Goal: Task Accomplishment & Management: Use online tool/utility

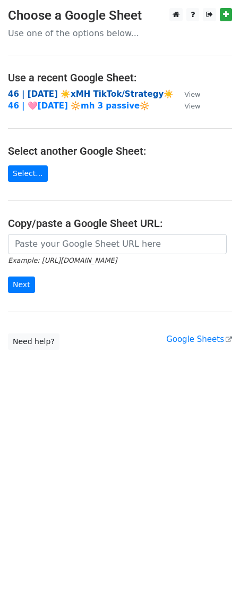
click at [88, 95] on strong "46 | [DATE] ☀️xMH TikTok/Strategy☀️" at bounding box center [91, 94] width 166 height 10
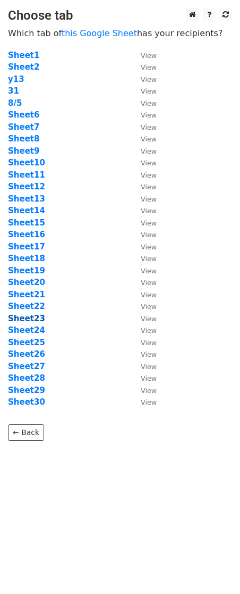
click at [36, 316] on strong "Sheet23" at bounding box center [26, 318] width 37 height 10
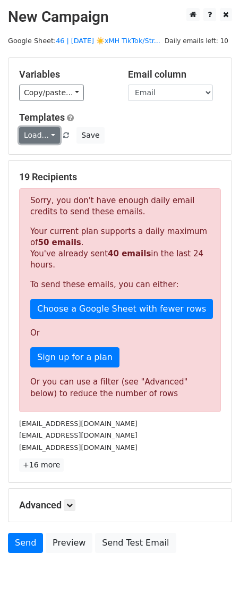
click at [31, 139] on link "Load..." at bounding box center [39, 135] width 41 height 16
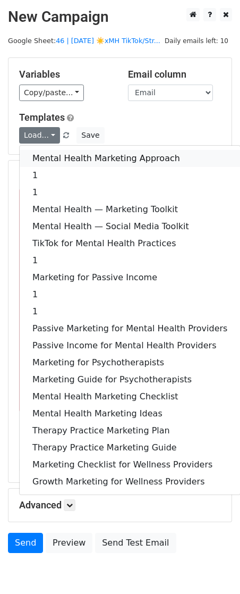
click at [40, 163] on link "Mental Health Marketing Approach" at bounding box center [130, 158] width 221 height 17
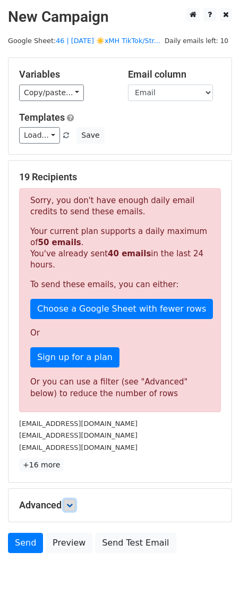
click at [70, 506] on icon at bounding box center [69, 505] width 6 height 6
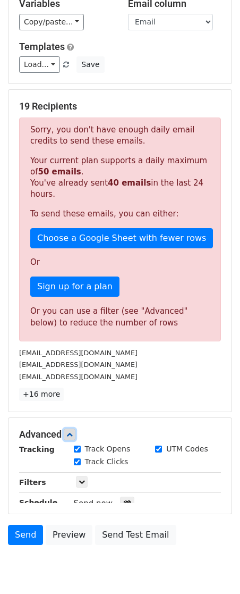
scroll to position [152, 0]
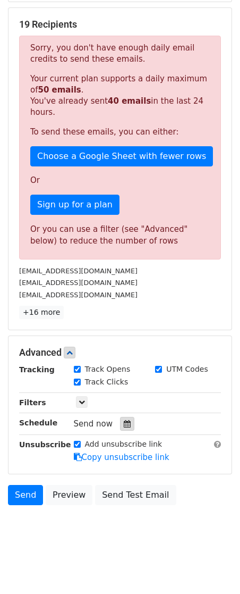
click at [124, 425] on icon at bounding box center [127, 423] width 7 height 7
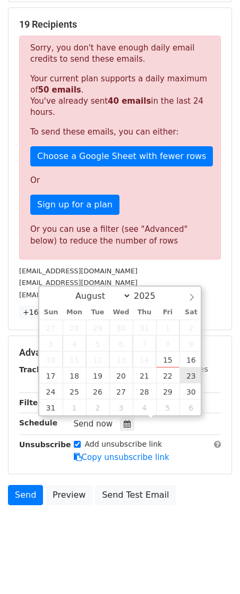
type input "2025-08-23 12:00"
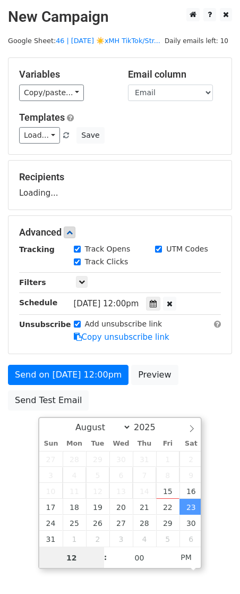
scroll to position [0, 0]
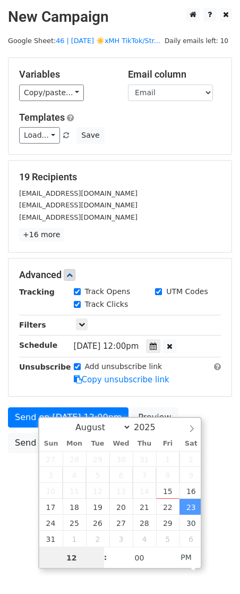
type input "8"
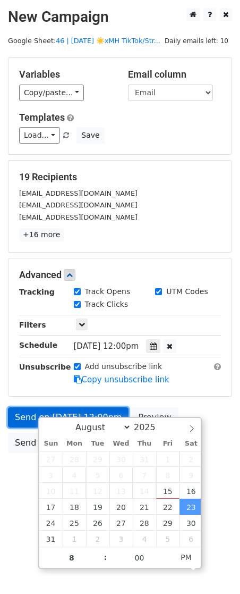
type input "2025-08-23 20:00"
click at [32, 414] on link "Send on Aug 23 at 12:00pm" at bounding box center [68, 417] width 121 height 20
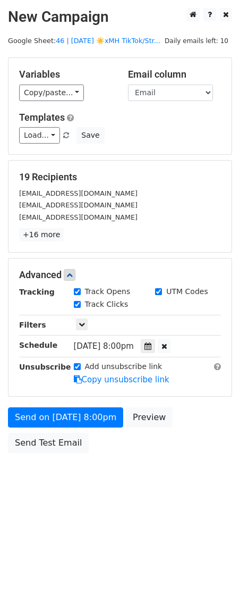
click at [59, 376] on div "Unsubscribe" at bounding box center [38, 373] width 55 height 24
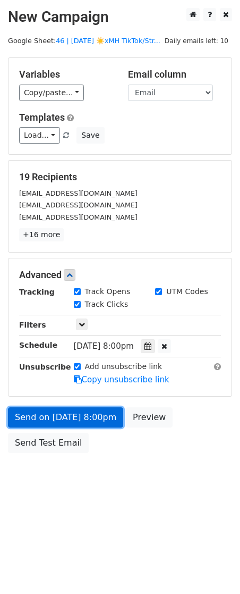
click at [44, 409] on link "Send on Aug 23 at 8:00pm" at bounding box center [65, 417] width 115 height 20
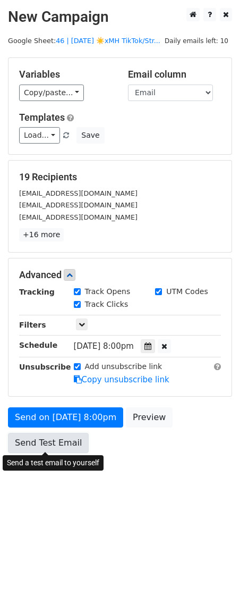
click at [45, 443] on link "Send Test Email" at bounding box center [48, 443] width 81 height 20
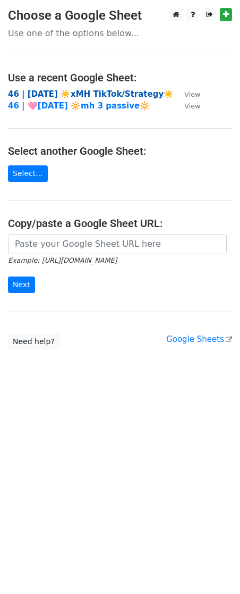
click at [91, 94] on strong "46 | [DATE] ☀️xMH TikTok/Strategy☀️" at bounding box center [91, 94] width 166 height 10
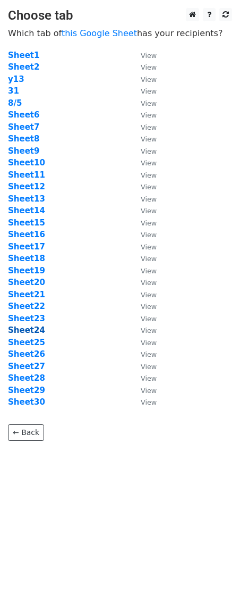
click at [22, 329] on strong "Sheet24" at bounding box center [26, 330] width 37 height 10
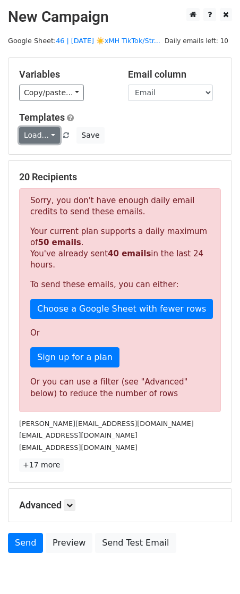
click at [46, 141] on link "Load..." at bounding box center [39, 135] width 41 height 16
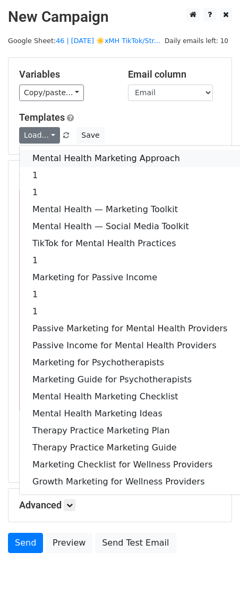
click at [48, 155] on link "Mental Health Marketing Approach" at bounding box center [130, 158] width 221 height 17
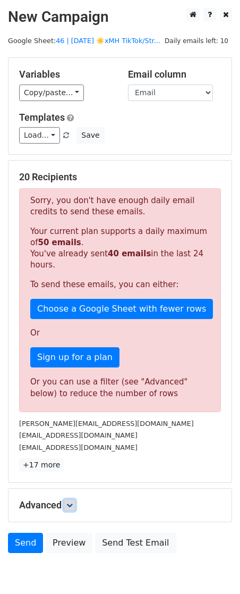
click at [72, 509] on link at bounding box center [70, 505] width 12 height 12
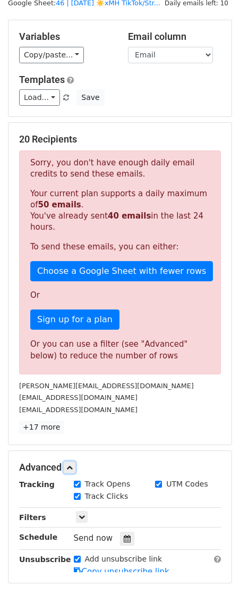
scroll to position [152, 0]
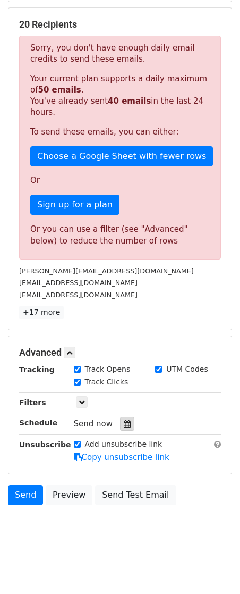
click at [124, 424] on icon at bounding box center [127, 423] width 7 height 7
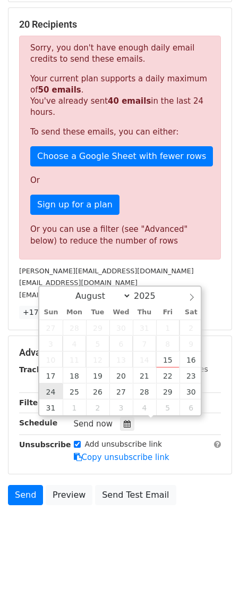
type input "2025-08-24 12:00"
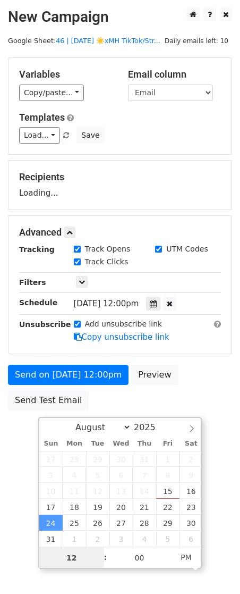
scroll to position [0, 0]
type input "9"
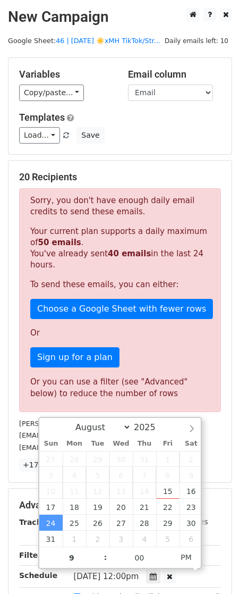
type input "2025-08-24 21:00"
click at [14, 516] on div "Tracking" at bounding box center [38, 528] width 55 height 25
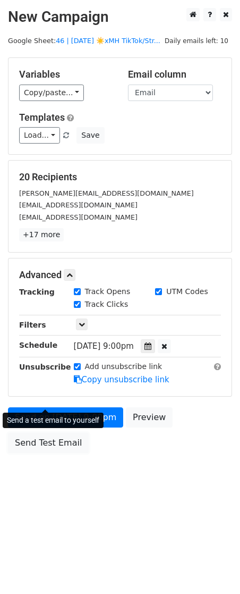
click at [42, 403] on form "Variables Copy/paste... {{Email}} Email column Email Templates Load... Mental H…" at bounding box center [120, 257] width 224 height 401
click at [37, 443] on link "Send Test Email" at bounding box center [48, 443] width 81 height 20
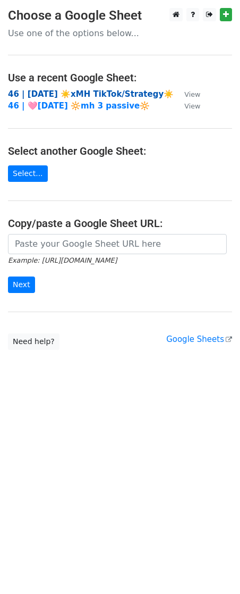
click at [63, 90] on strong "46 | [DATE] ☀️xMH TikTok/Strategy☀️" at bounding box center [91, 94] width 166 height 10
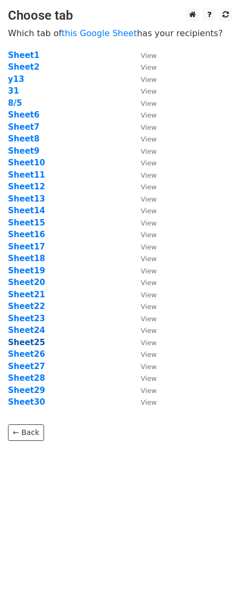
click at [32, 340] on strong "Sheet25" at bounding box center [26, 342] width 37 height 10
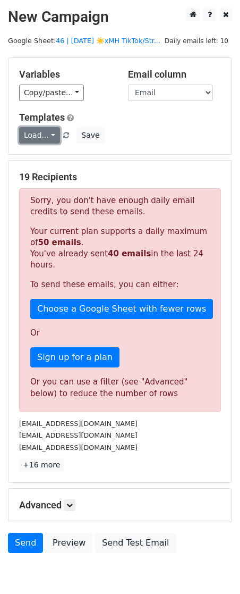
click at [38, 141] on link "Load..." at bounding box center [39, 135] width 41 height 16
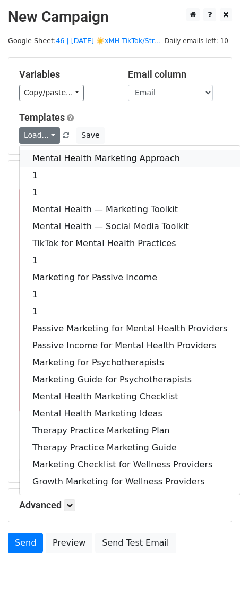
click at [48, 158] on link "Mental Health Marketing Approach" at bounding box center [130, 158] width 221 height 17
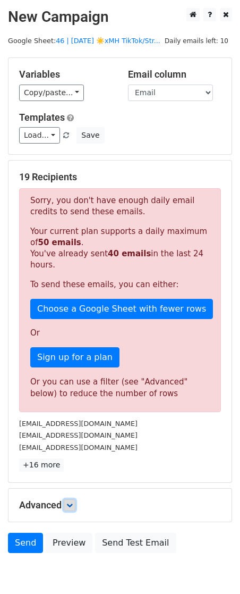
click at [73, 503] on icon at bounding box center [69, 505] width 6 height 6
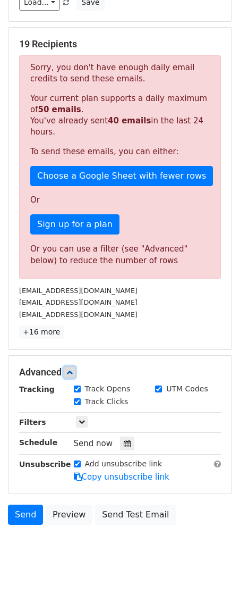
scroll to position [152, 0]
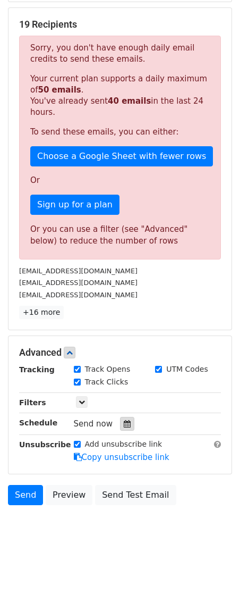
click at [124, 423] on icon at bounding box center [127, 423] width 7 height 7
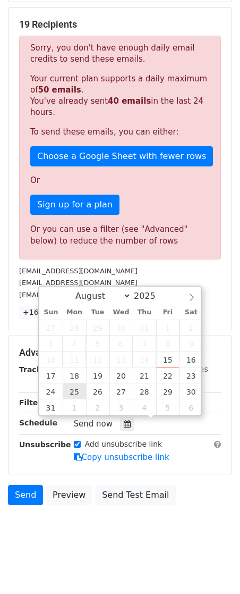
type input "2025-08-25 12:00"
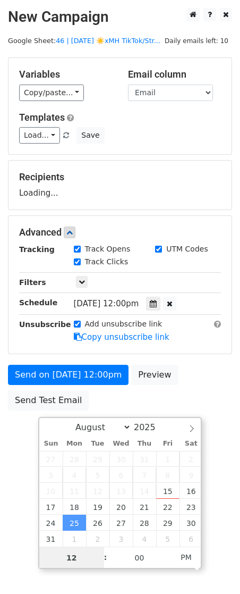
scroll to position [0, 0]
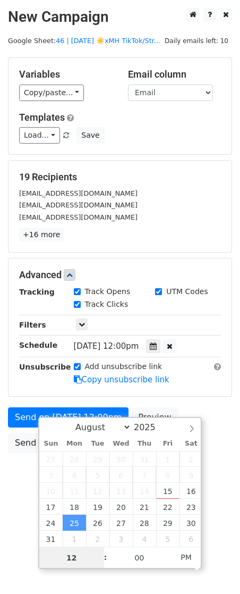
type input "7"
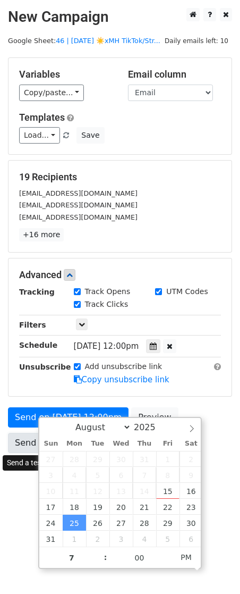
type input "2025-08-25 19:00"
click at [22, 433] on link "Send Test Email" at bounding box center [48, 443] width 81 height 20
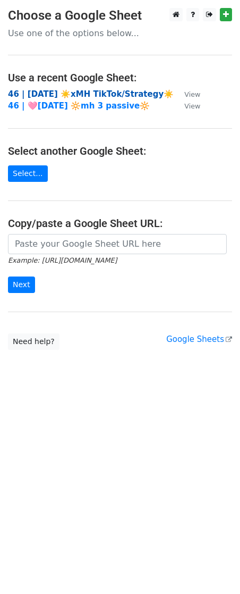
click at [82, 92] on strong "46 | AUG 5 ☀️xMH TikTok/Strategy☀️" at bounding box center [91, 94] width 166 height 10
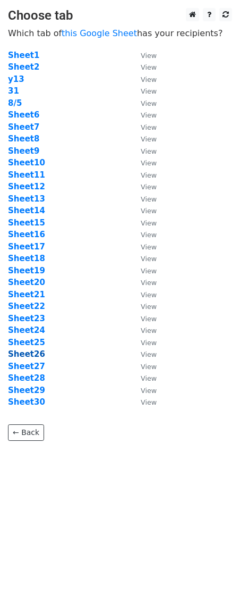
click at [38, 355] on strong "Sheet26" at bounding box center [26, 354] width 37 height 10
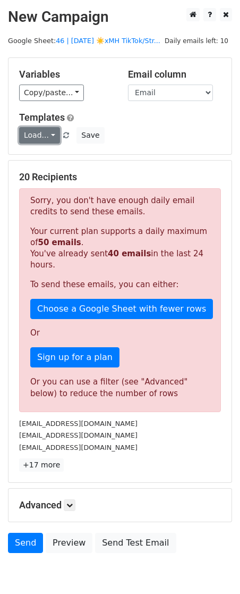
click at [45, 131] on link "Load..." at bounding box center [39, 135] width 41 height 16
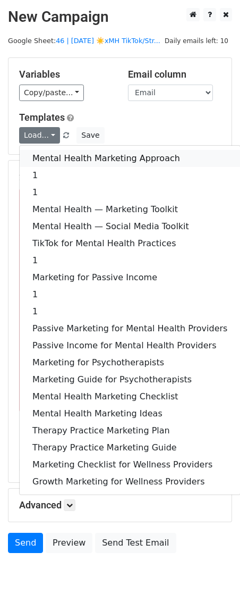
click at [47, 155] on link "Mental Health Marketing Approach" at bounding box center [130, 158] width 221 height 17
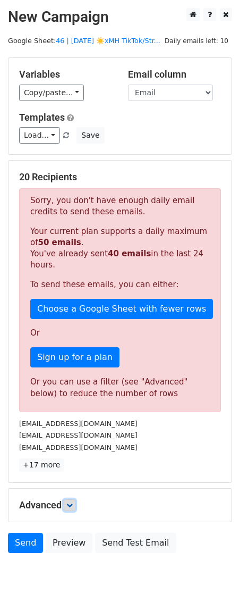
click at [67, 499] on link at bounding box center [70, 505] width 12 height 12
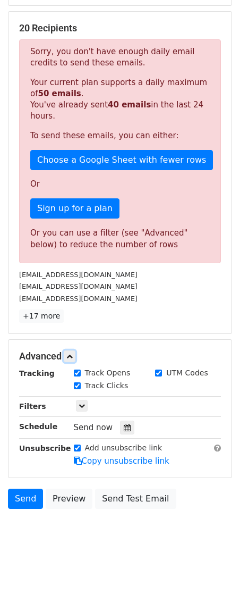
scroll to position [152, 0]
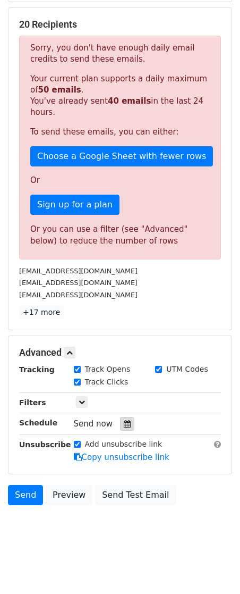
click at [120, 422] on div at bounding box center [127, 424] width 14 height 14
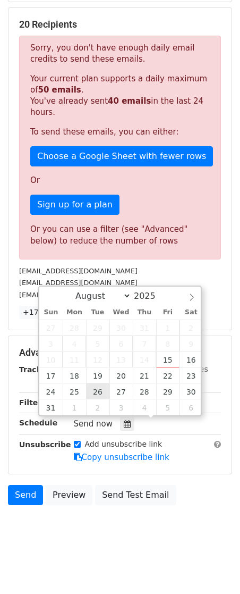
type input "2025-08-26 12:00"
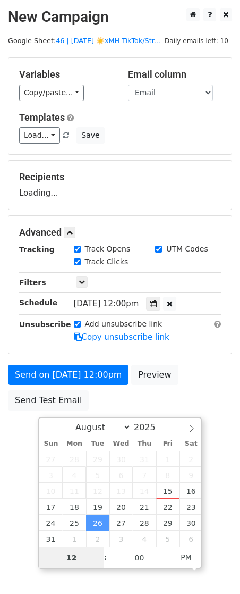
scroll to position [0, 0]
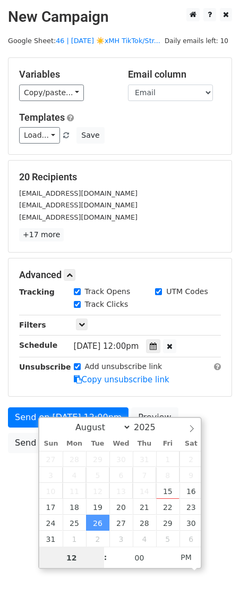
type input "8"
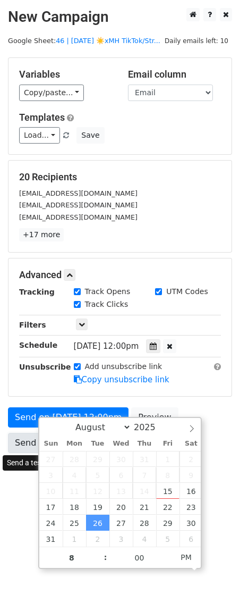
type input "2025-08-26 20:00"
click at [30, 440] on link "Send Test Email" at bounding box center [48, 443] width 81 height 20
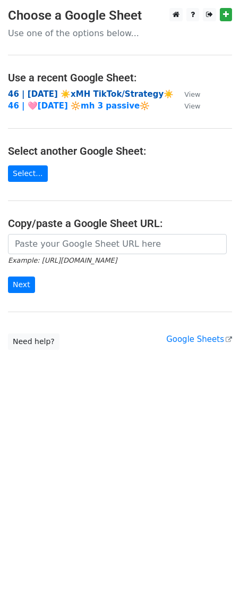
click at [78, 93] on strong "46 | [DATE] ☀️xMH TikTok/Strategy☀️" at bounding box center [91, 94] width 166 height 10
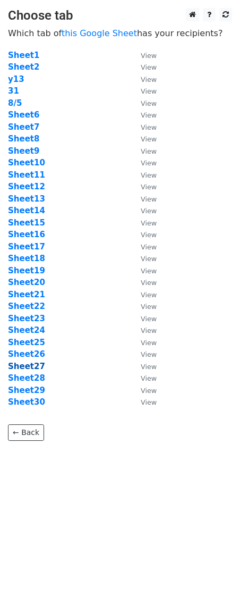
click at [16, 365] on strong "Sheet27" at bounding box center [26, 366] width 37 height 10
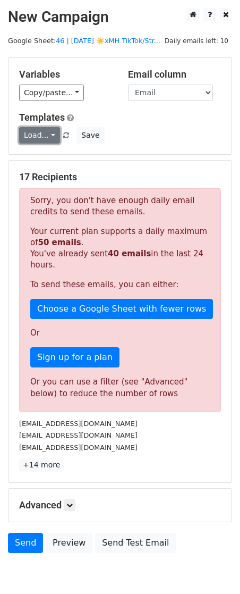
click at [38, 135] on link "Load..." at bounding box center [39, 135] width 41 height 16
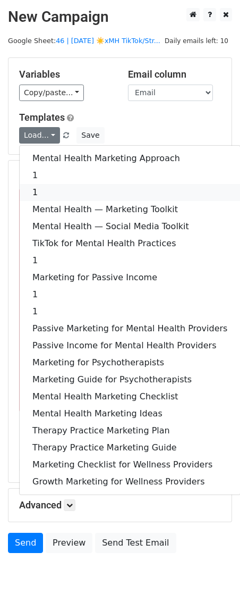
click at [37, 187] on link "1" at bounding box center [130, 192] width 221 height 17
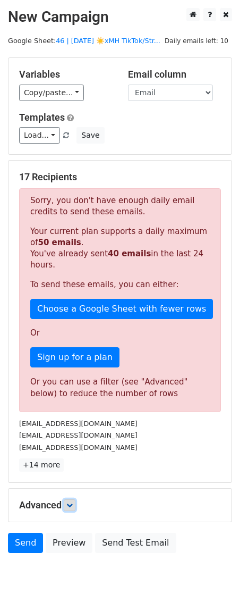
click at [71, 503] on icon at bounding box center [69, 505] width 6 height 6
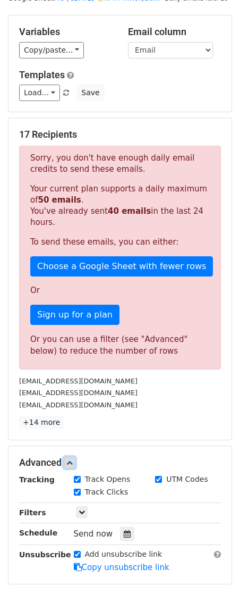
scroll to position [152, 0]
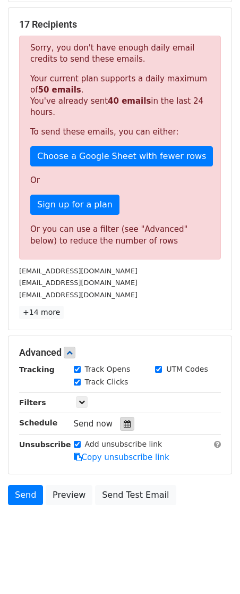
click at [121, 427] on div at bounding box center [127, 424] width 14 height 14
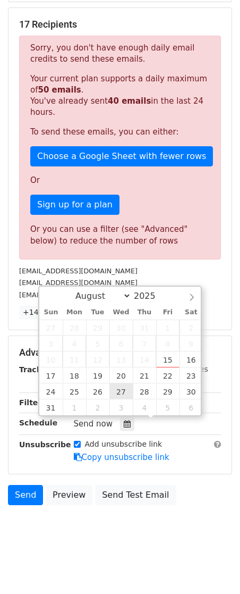
type input "[DATE] 12:00"
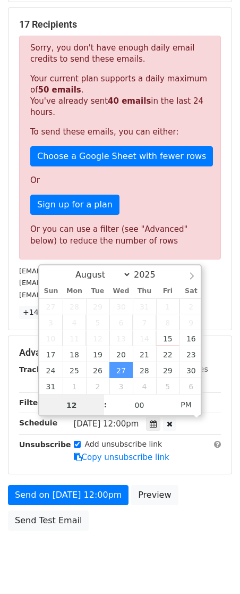
scroll to position [0, 0]
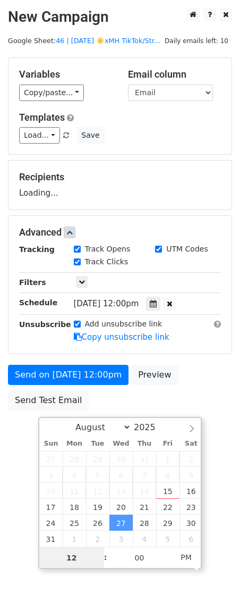
type input "7"
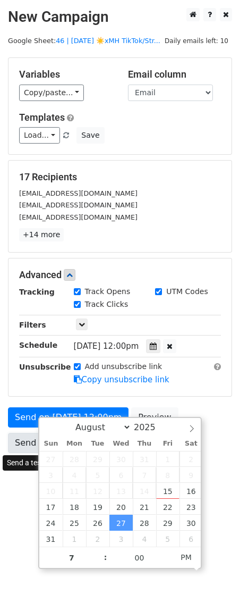
type input "[DATE] 19:00"
click at [26, 435] on link "Send Test Email" at bounding box center [48, 443] width 81 height 20
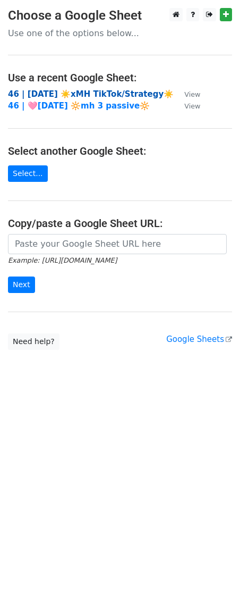
click at [87, 91] on strong "46 | [DATE] ☀️xMH TikTok/Strategy☀️" at bounding box center [91, 94] width 166 height 10
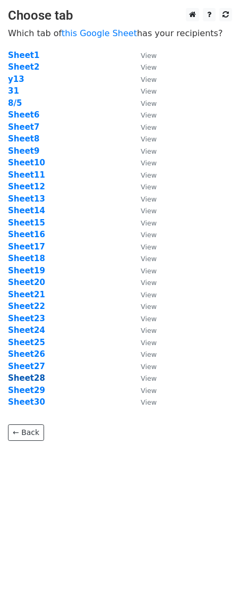
click at [30, 376] on strong "Sheet28" at bounding box center [26, 378] width 37 height 10
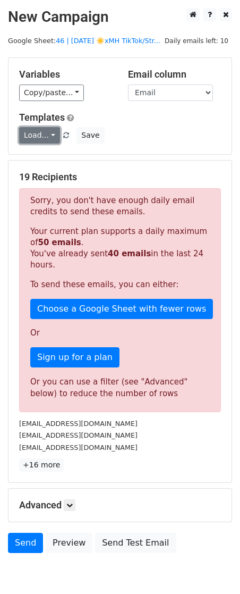
click at [44, 133] on link "Load..." at bounding box center [39, 135] width 41 height 16
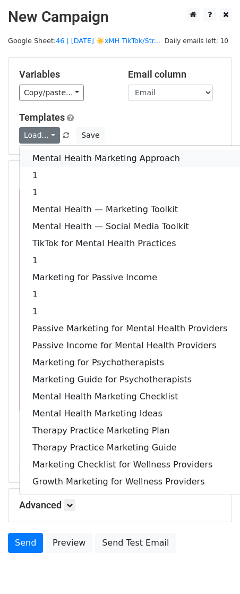
click at [46, 152] on link "Mental Health Marketing Approach" at bounding box center [130, 158] width 221 height 17
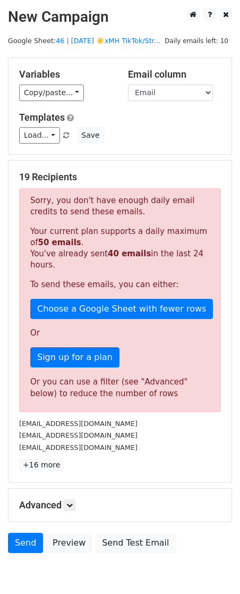
scroll to position [48, 0]
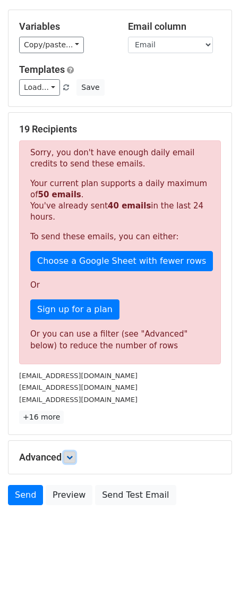
click at [69, 457] on icon at bounding box center [69, 457] width 6 height 6
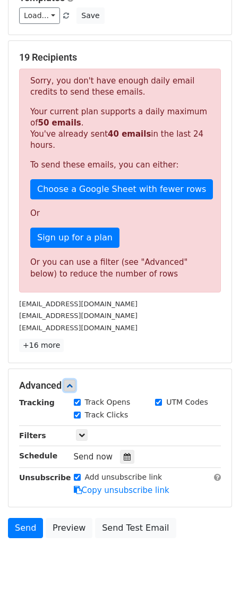
scroll to position [152, 0]
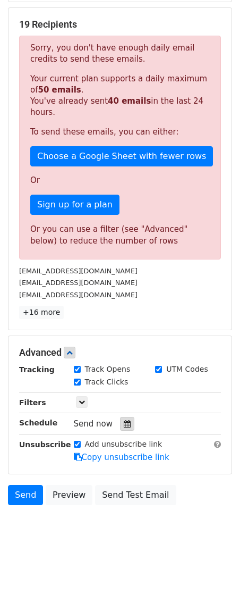
click at [124, 425] on icon at bounding box center [127, 423] width 7 height 7
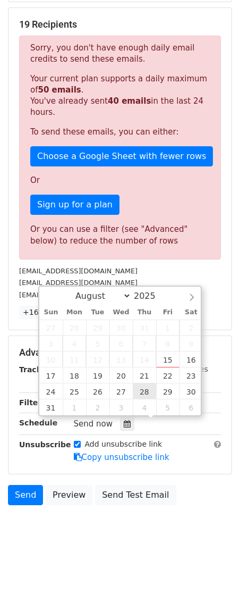
type input "[DATE] 12:00"
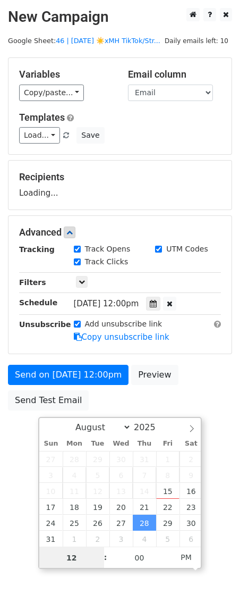
type input "7"
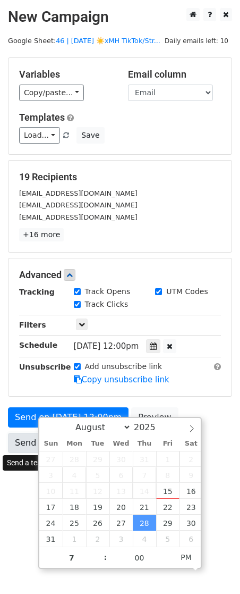
type input "[DATE] 19:00"
click at [30, 437] on link "Send Test Email" at bounding box center [48, 443] width 81 height 20
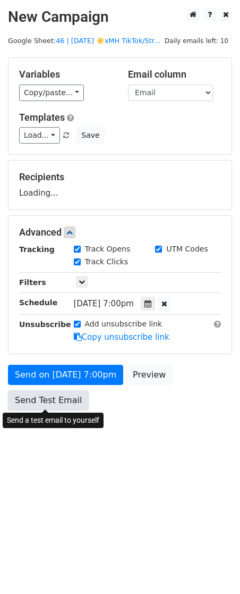
click at [38, 406] on link "Send Test Email" at bounding box center [48, 400] width 81 height 20
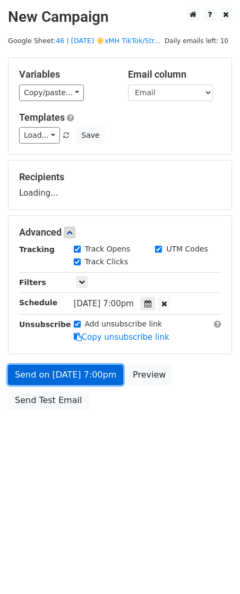
click at [46, 376] on link "Send on [DATE] 7:00pm" at bounding box center [65, 375] width 115 height 20
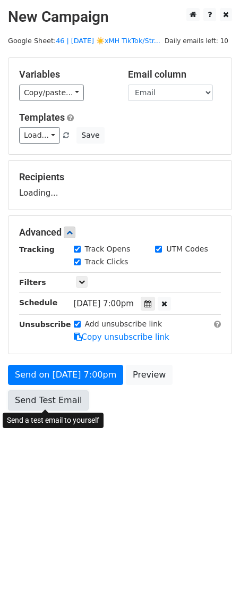
click at [39, 405] on link "Send Test Email" at bounding box center [48, 400] width 81 height 20
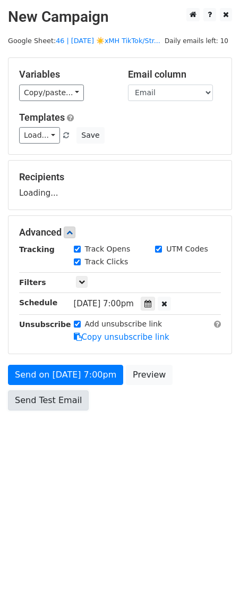
click at [37, 403] on link "Send Test Email" at bounding box center [48, 400] width 81 height 20
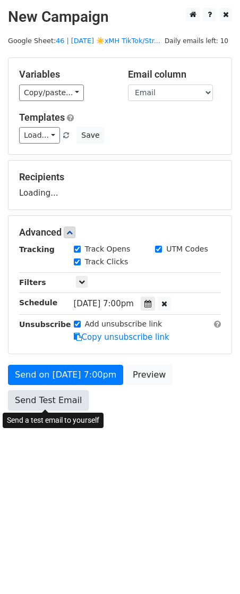
click at [48, 401] on link "Send Test Email" at bounding box center [48, 400] width 81 height 20
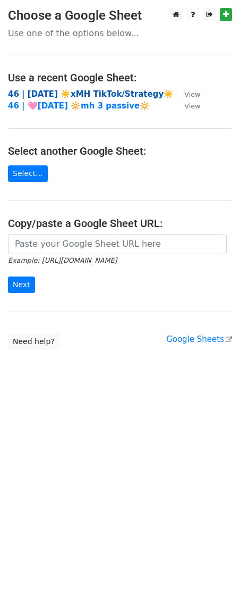
click at [86, 94] on strong "46 | AUG 5 ☀️xMH TikTok/Strategy☀️" at bounding box center [91, 94] width 166 height 10
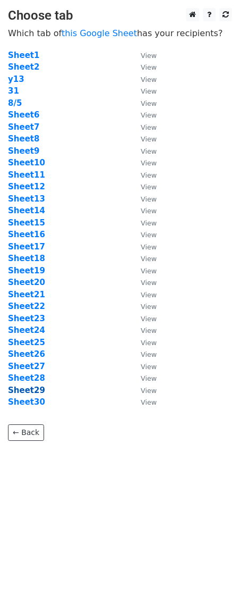
click at [30, 391] on strong "Sheet29" at bounding box center [26, 390] width 37 height 10
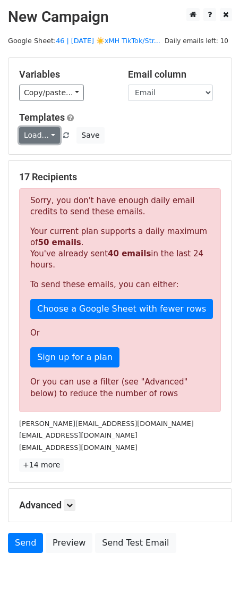
click at [33, 141] on link "Load..." at bounding box center [39, 135] width 41 height 16
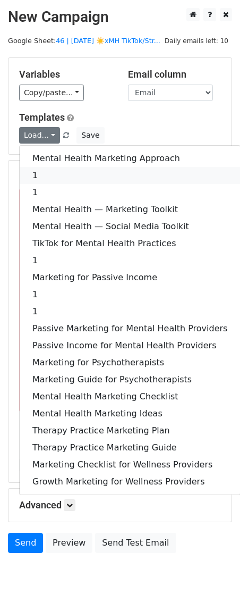
click at [39, 171] on link "1" at bounding box center [130, 175] width 221 height 17
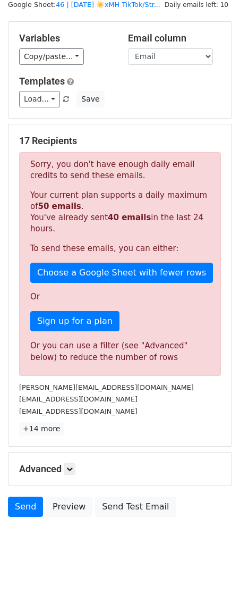
scroll to position [48, 0]
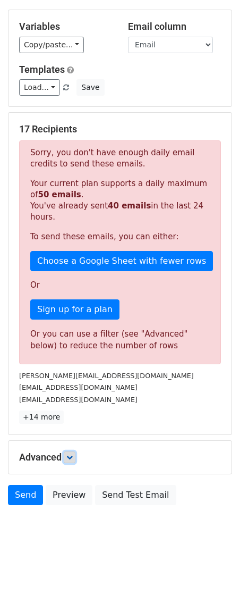
click at [73, 456] on icon at bounding box center [69, 457] width 6 height 6
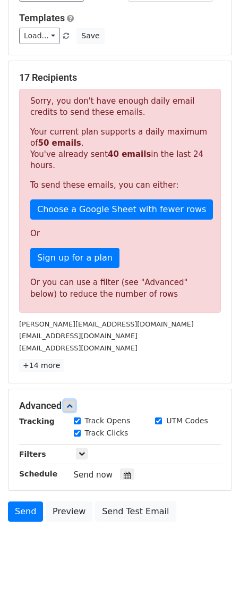
scroll to position [152, 0]
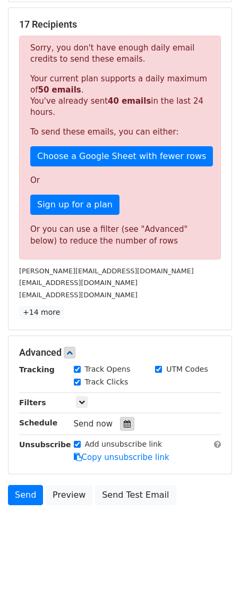
click at [124, 422] on icon at bounding box center [127, 423] width 7 height 7
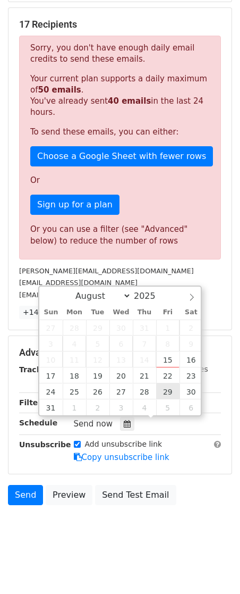
type input "2025-08-29 12:00"
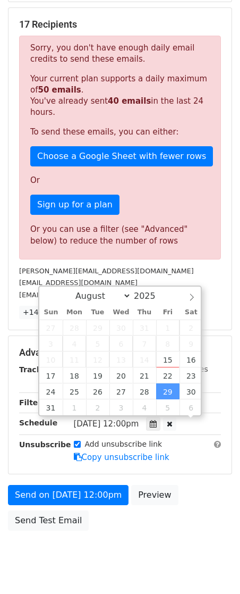
scroll to position [0, 0]
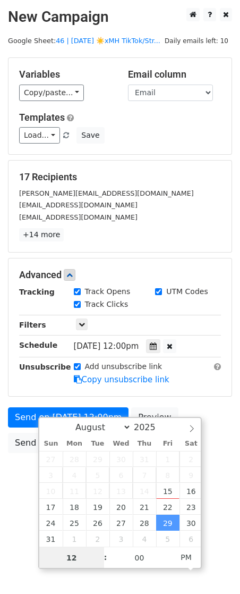
type input "8"
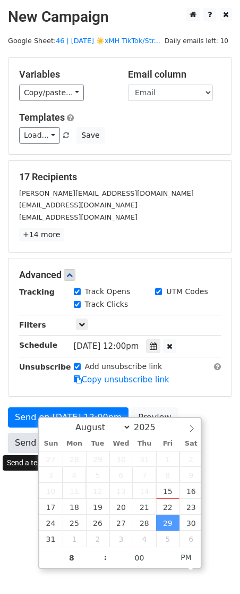
type input "2025-08-29 20:00"
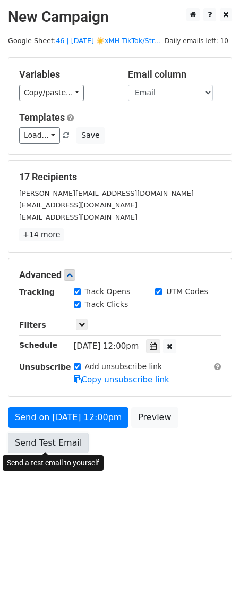
click at [28, 443] on link "Send Test Email" at bounding box center [48, 443] width 81 height 20
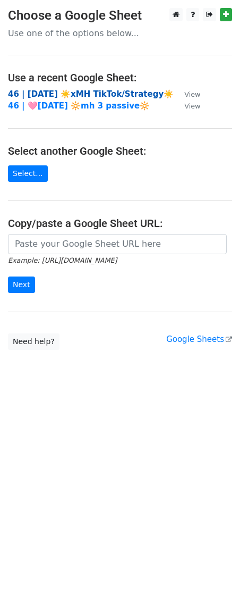
click at [43, 92] on strong "46 | [DATE] ☀️xMH TikTok/Strategy☀️" at bounding box center [91, 94] width 166 height 10
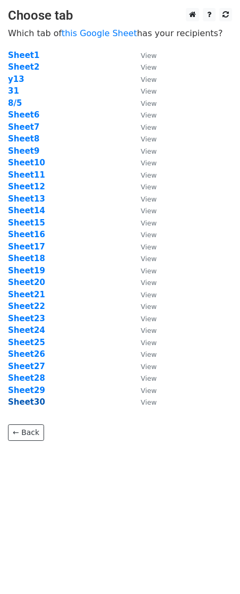
click at [25, 399] on strong "Sheet30" at bounding box center [26, 402] width 37 height 10
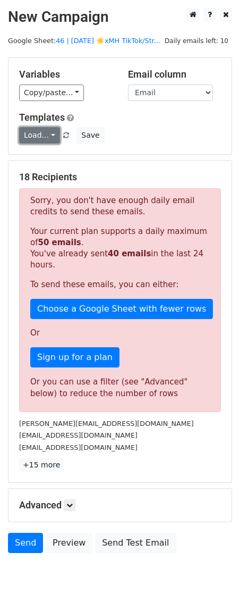
click at [43, 130] on link "Load..." at bounding box center [39, 135] width 41 height 16
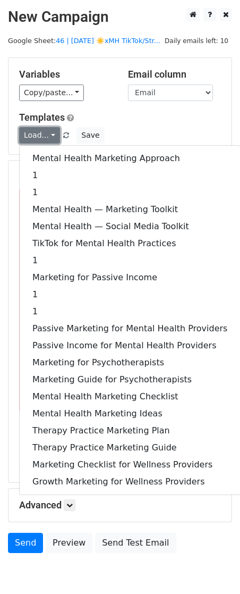
click at [43, 130] on link "Load..." at bounding box center [39, 135] width 41 height 16
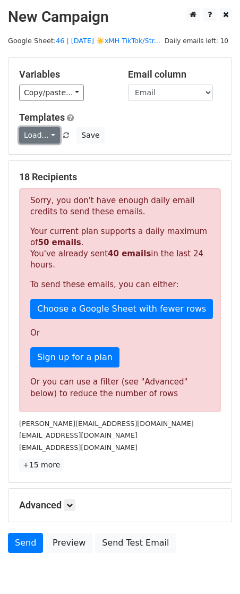
click at [43, 130] on link "Load..." at bounding box center [39, 135] width 41 height 16
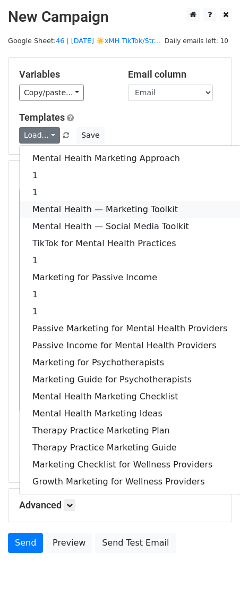
click at [75, 206] on link "Mental Health — Marketing Toolkit" at bounding box center [130, 209] width 221 height 17
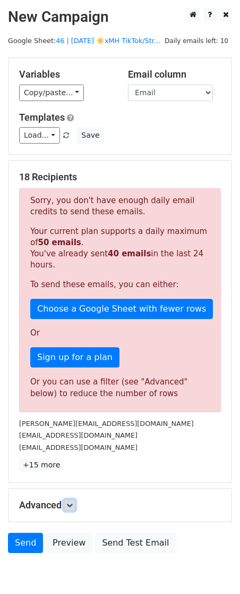
click at [66, 501] on link at bounding box center [70, 505] width 12 height 12
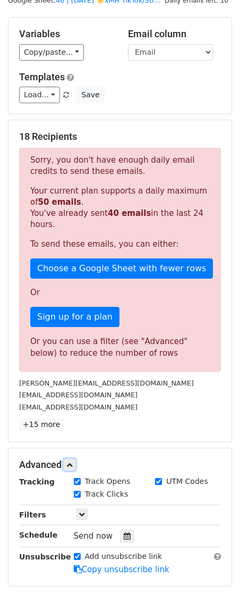
scroll to position [152, 0]
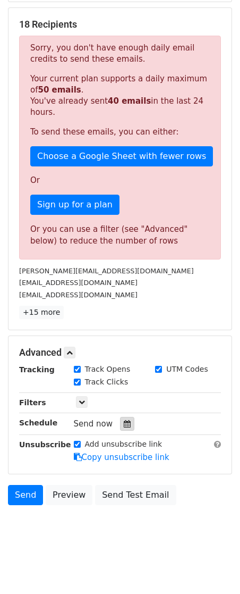
click at [124, 423] on icon at bounding box center [127, 423] width 7 height 7
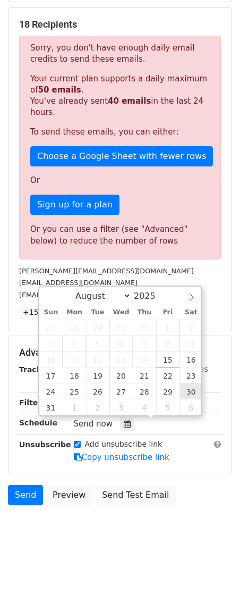
type input "[DATE] 12:00"
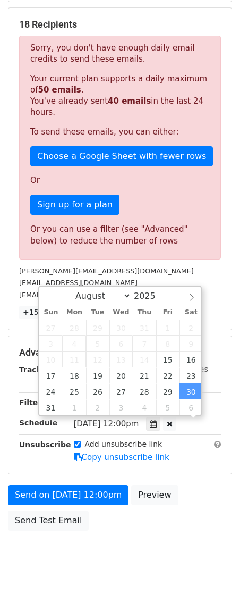
scroll to position [0, 0]
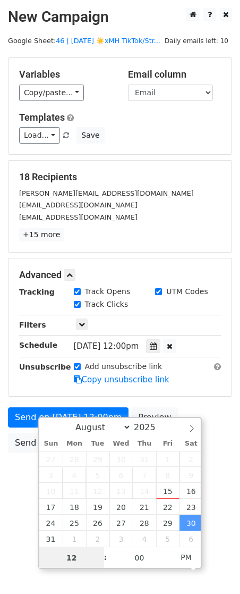
type input "7"
type input "2025-08-30 19:00"
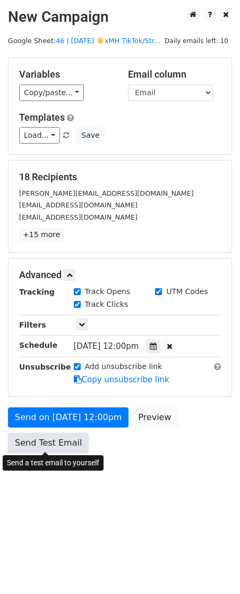
click at [27, 440] on link "Send Test Email" at bounding box center [48, 443] width 81 height 20
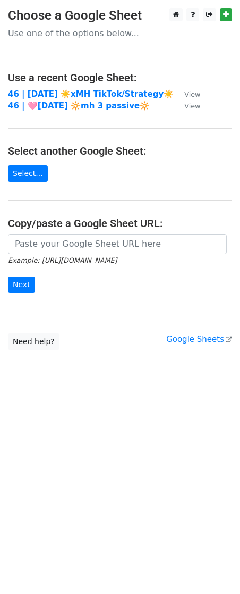
click at [66, 87] on main "Choose a Google Sheet Use one of the options below... Use a recent Google Sheet…" at bounding box center [120, 179] width 240 height 342
click at [66, 90] on strong "46 | [DATE] ☀️xMH TikTok/Strategy☀️" at bounding box center [91, 94] width 166 height 10
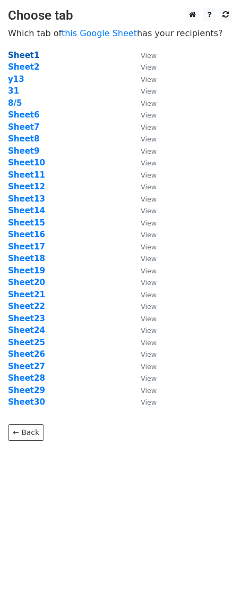
click at [30, 53] on strong "Sheet1" at bounding box center [23, 55] width 31 height 10
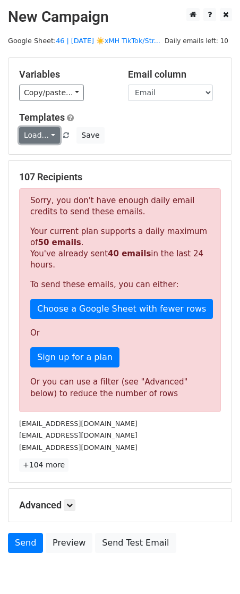
click at [45, 135] on link "Load..." at bounding box center [39, 135] width 41 height 16
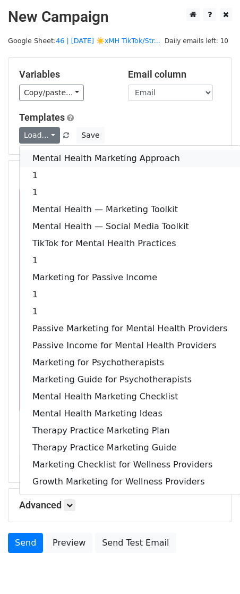
click at [48, 161] on link "Mental Health Marketing Approach" at bounding box center [130, 158] width 221 height 17
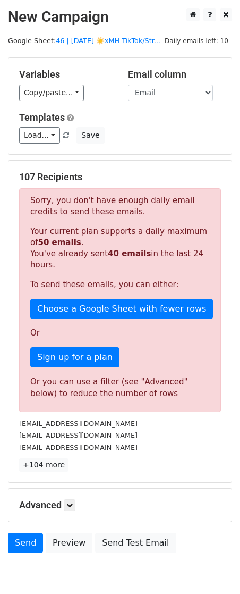
click at [78, 503] on h5 "Advanced" at bounding box center [120, 505] width 202 height 12
click at [73, 503] on icon at bounding box center [69, 505] width 6 height 6
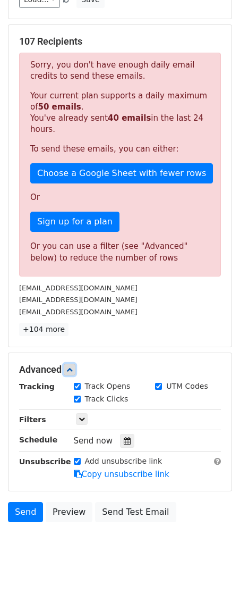
scroll to position [152, 0]
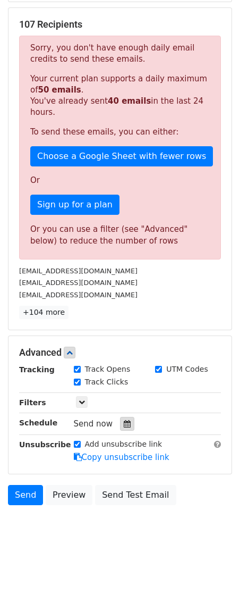
click at [124, 420] on icon at bounding box center [127, 423] width 7 height 7
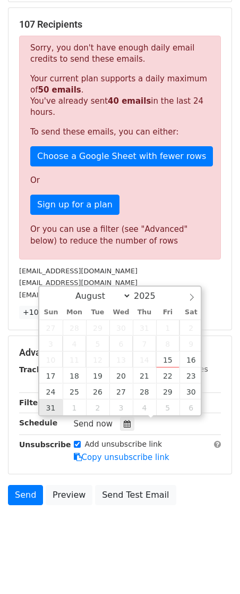
type input "2025-08-31 12:00"
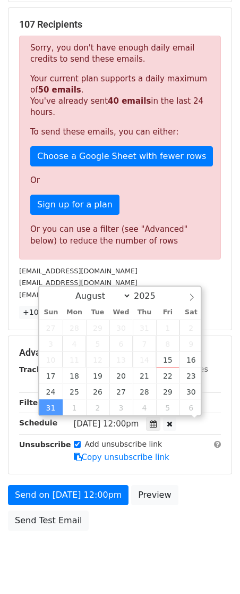
scroll to position [0, 0]
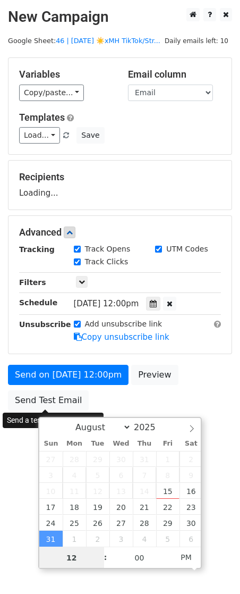
type input "8"
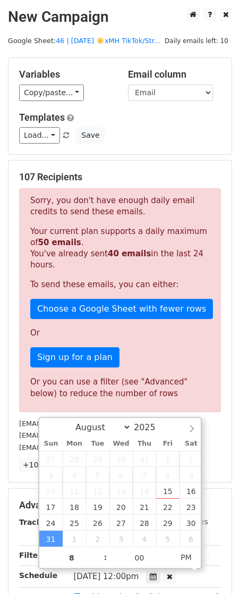
type input "2025-08-31 20:00"
click at [24, 499] on h5 "Advanced" at bounding box center [120, 505] width 202 height 12
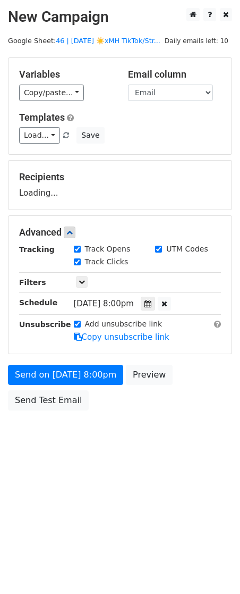
click at [42, 412] on div "Send on Aug 31 at 8:00pm Preview Send Test Email" at bounding box center [120, 390] width 240 height 51
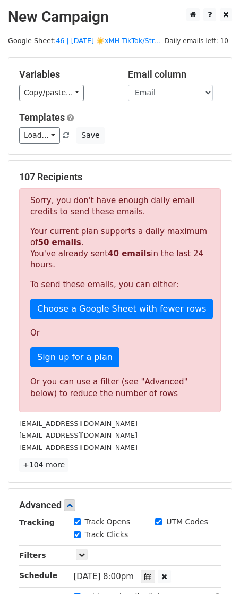
click at [47, 407] on div "Sorry, you don't have enough daily email credits to send these emails. Your cur…" at bounding box center [120, 300] width 202 height 224
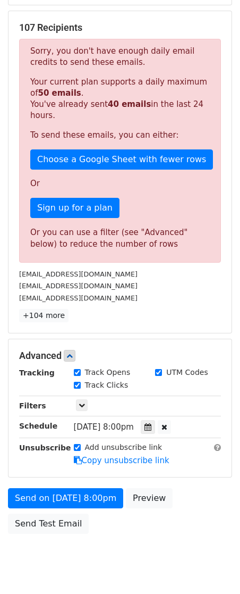
scroll to position [154, 0]
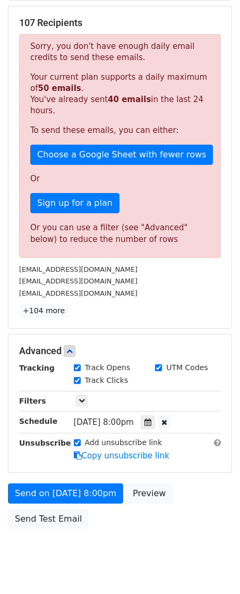
click at [154, 425] on div "Sun, Aug 31, 8:00pm 2025-08-31 20:00" at bounding box center [136, 422] width 125 height 14
click at [155, 421] on div at bounding box center [148, 422] width 14 height 14
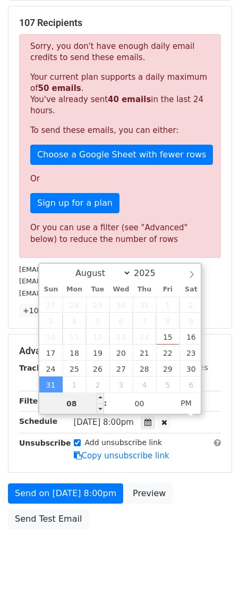
click at [69, 402] on input "08" at bounding box center [71, 403] width 65 height 21
type input "9"
type input "2025-08-31 21:00"
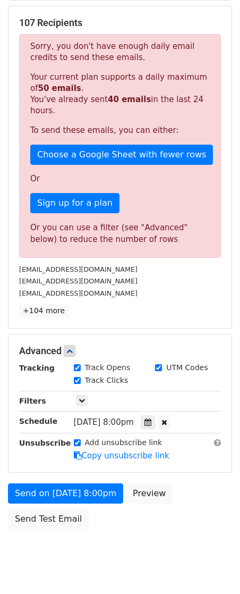
click at [100, 510] on div "Send on Aug 31 at 8:00pm Preview Send Test Email" at bounding box center [120, 508] width 240 height 51
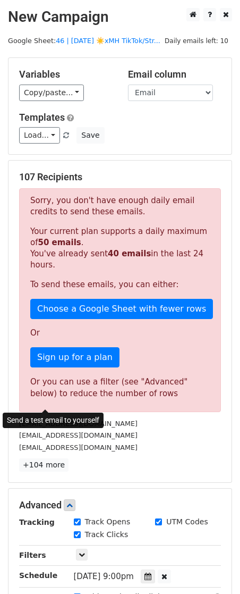
click at [49, 405] on form "Variables Copy/paste... {{Email}} Email column Email Templates Load... Mental H…" at bounding box center [120, 372] width 224 height 631
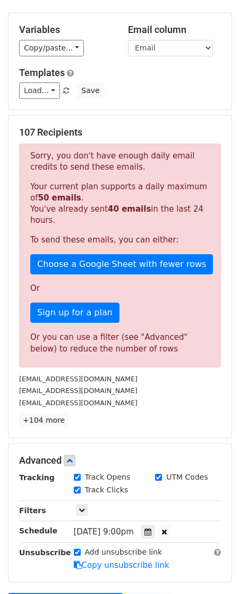
scroll to position [52, 0]
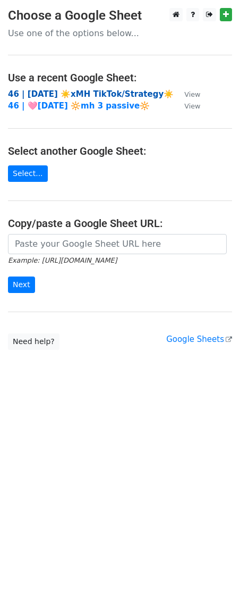
click at [92, 91] on strong "46 | [DATE] ☀️xMH TikTok/Strategy☀️" at bounding box center [91, 94] width 166 height 10
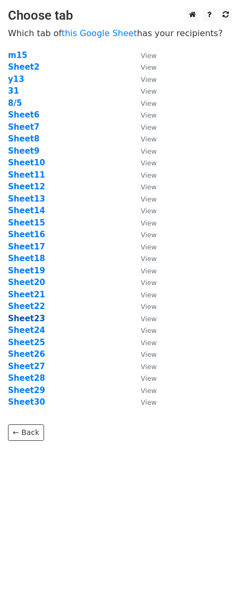
click at [32, 313] on strong "Sheet23" at bounding box center [26, 318] width 37 height 10
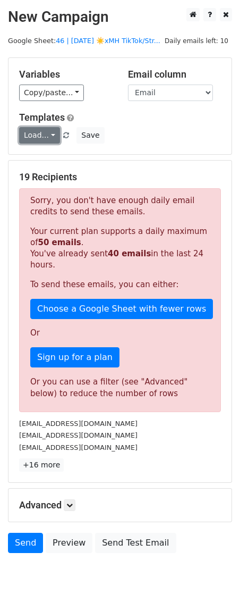
click at [47, 140] on link "Load..." at bounding box center [39, 135] width 41 height 16
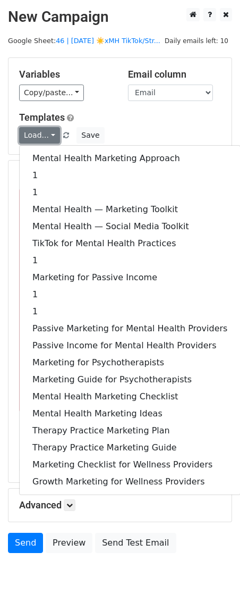
click at [47, 140] on link "Load..." at bounding box center [39, 135] width 41 height 16
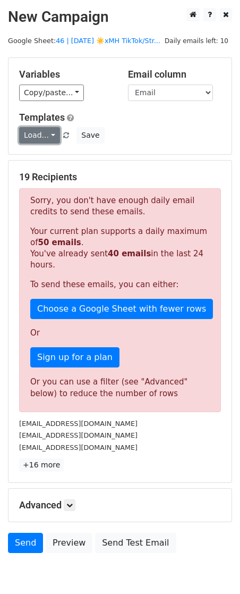
click at [47, 140] on link "Load..." at bounding box center [39, 135] width 41 height 16
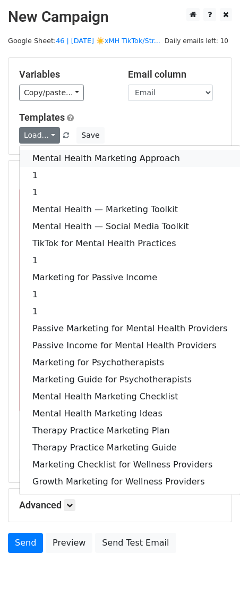
click at [47, 163] on link "Mental Health Marketing Approach" at bounding box center [130, 158] width 221 height 17
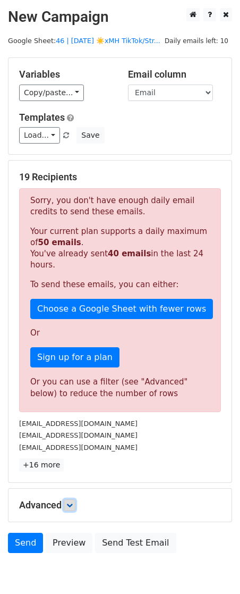
click at [70, 506] on icon at bounding box center [69, 505] width 6 height 6
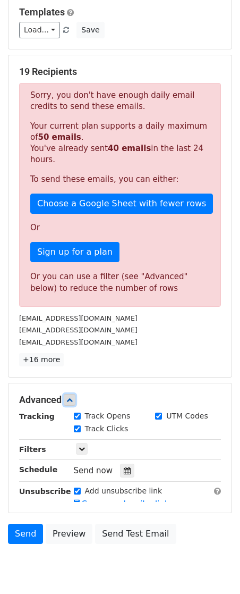
scroll to position [152, 0]
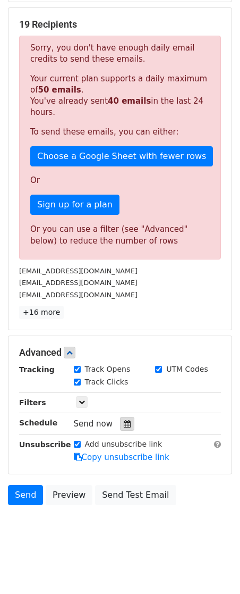
click at [123, 417] on div at bounding box center [127, 424] width 14 height 14
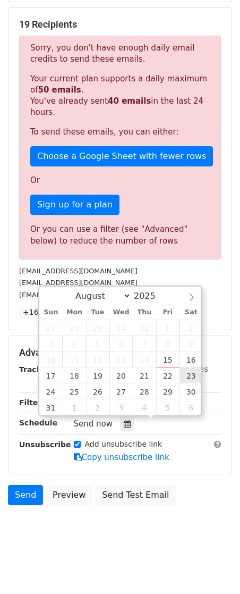
type input "[DATE] 12:00"
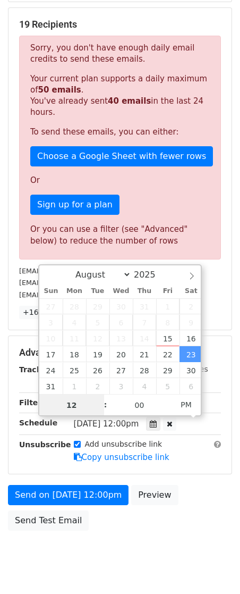
scroll to position [0, 0]
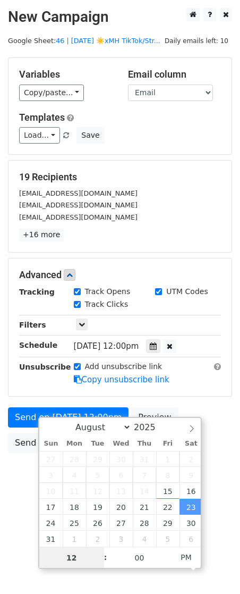
type input "9"
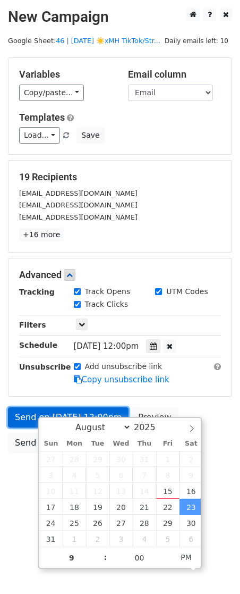
type input "[DATE] 21:00"
click at [22, 418] on link "Send on [DATE] 12:00pm" at bounding box center [68, 417] width 121 height 20
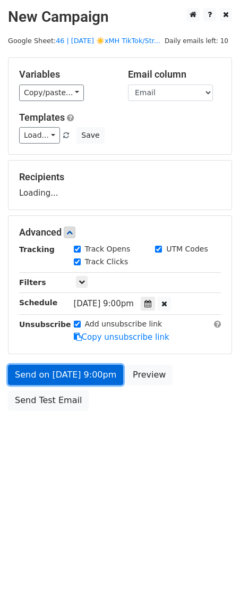
click at [53, 376] on link "Send on [DATE] 9:00pm" at bounding box center [65, 375] width 115 height 20
